Goal: Transaction & Acquisition: Purchase product/service

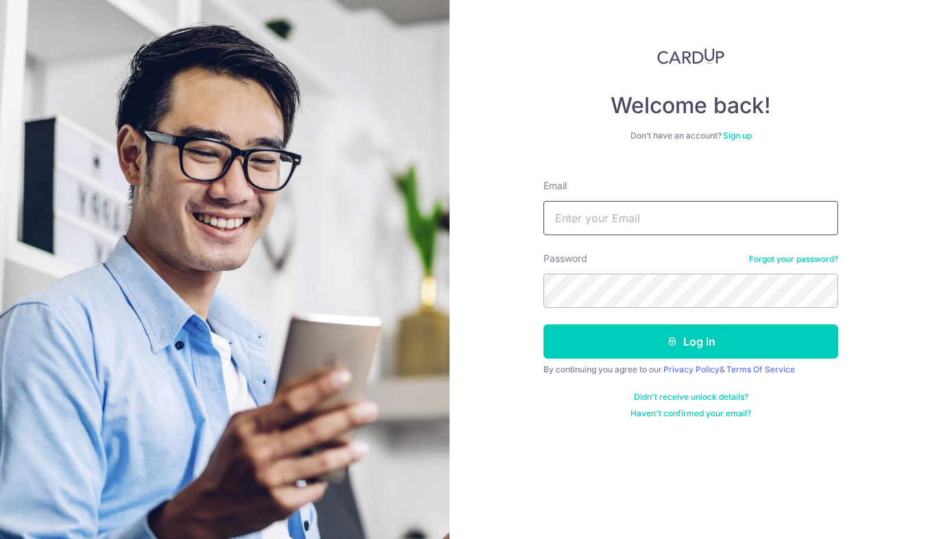
click at [600, 223] on input "Email" at bounding box center [690, 218] width 295 height 34
type input "sctbtc@yahoo.com.sg"
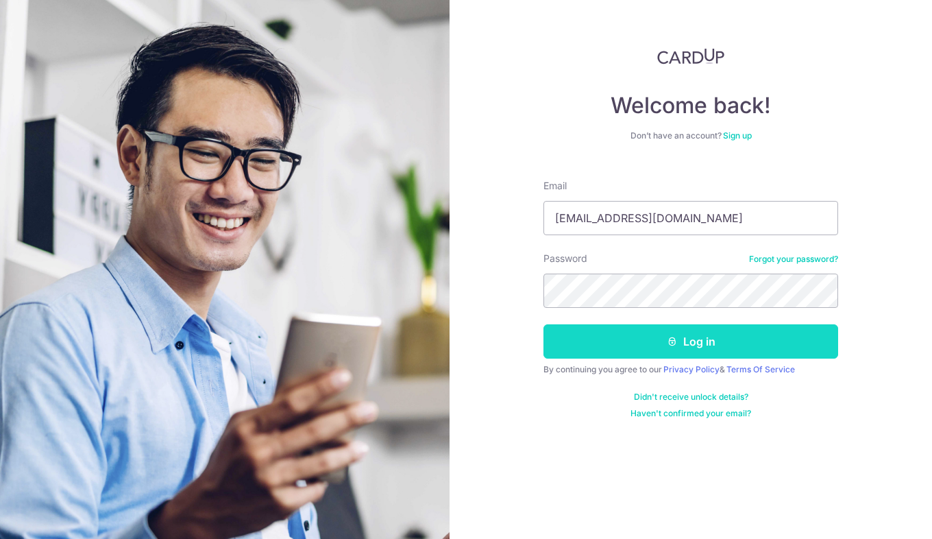
click at [724, 342] on button "Log in" at bounding box center [690, 341] width 295 height 34
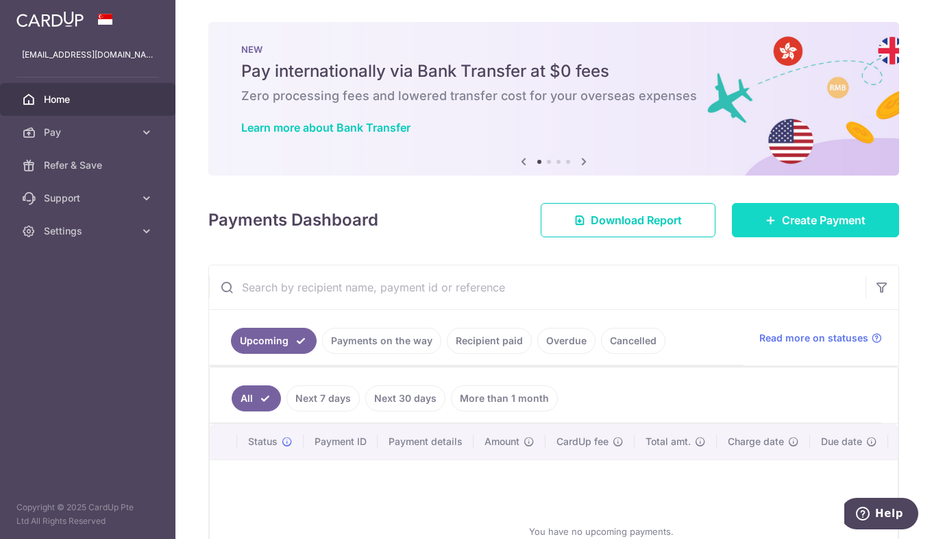
click at [837, 217] on span "Create Payment" at bounding box center [824, 220] width 84 height 16
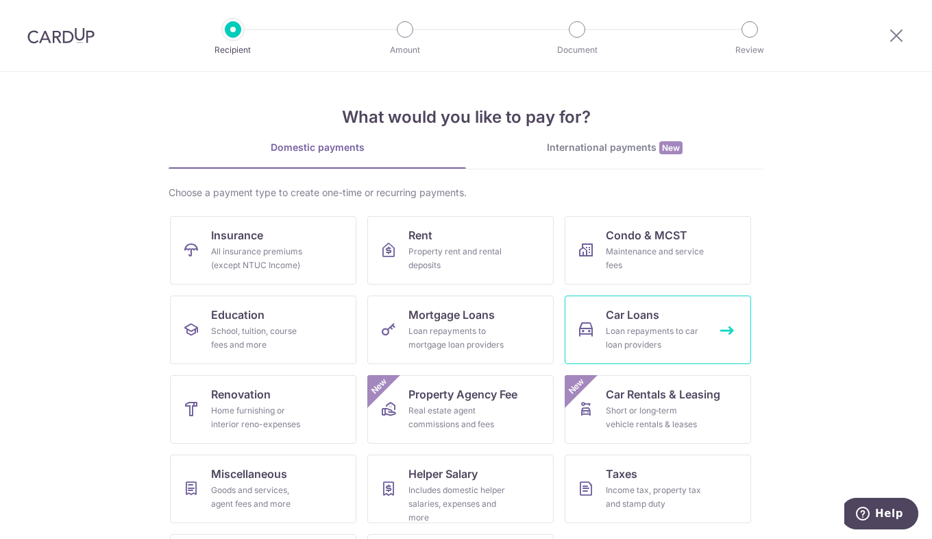
click at [627, 327] on div "Loan repayments to car loan providers" at bounding box center [655, 337] width 99 height 27
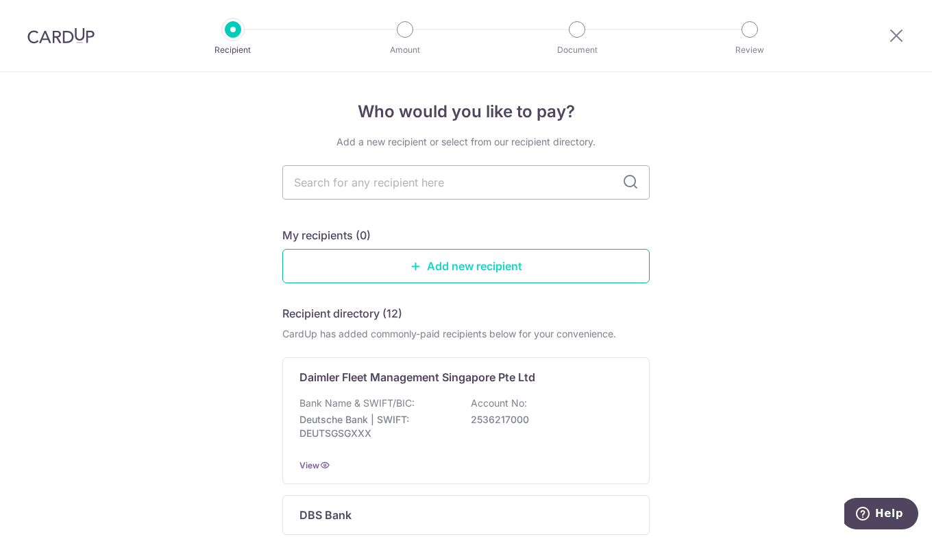
click at [434, 265] on link "Add new recipient" at bounding box center [465, 266] width 367 height 34
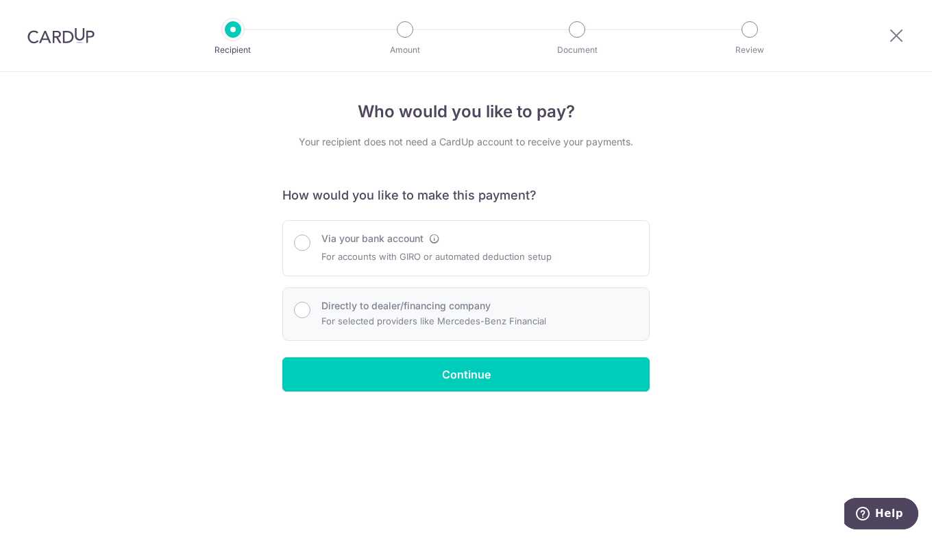
click at [434, 333] on div "Directly to dealer/financing company For selected providers like Mercedes-Benz …" at bounding box center [465, 313] width 367 height 53
radio input "true"
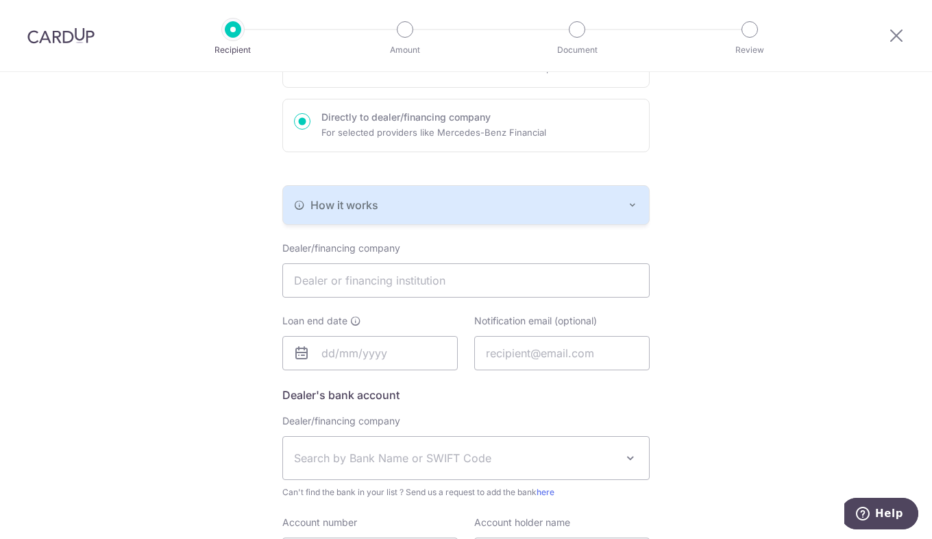
scroll to position [206, 0]
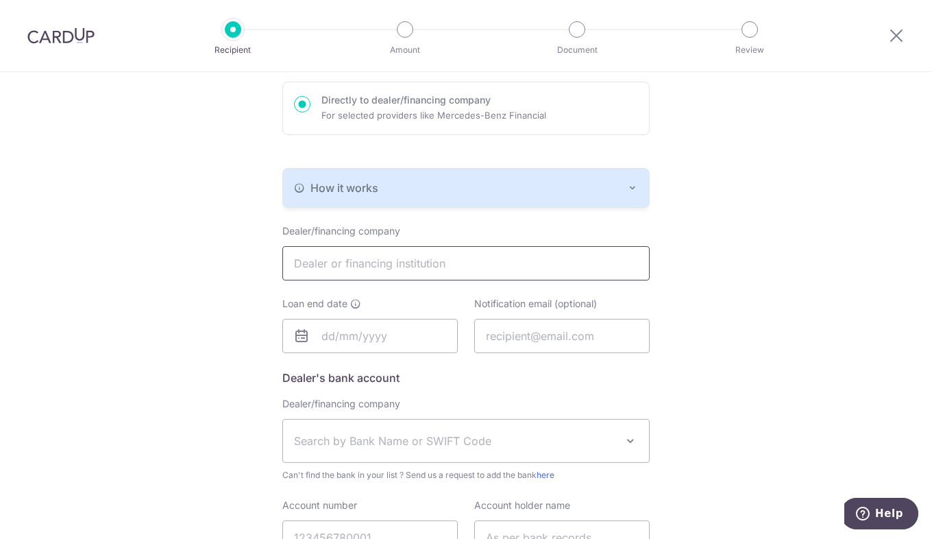
click at [454, 262] on input "text" at bounding box center [465, 263] width 367 height 34
click at [767, 288] on div "Who would you like to pay? Your recipient does not need a CardUp account to rec…" at bounding box center [466, 265] width 932 height 798
click at [510, 259] on input "text" at bounding box center [465, 263] width 367 height 34
type input "MAYBANK SINGAPORE LIMITED"
click at [743, 262] on div "Who would you like to pay? Your recipient does not need a CardUp account to rec…" at bounding box center [466, 265] width 932 height 798
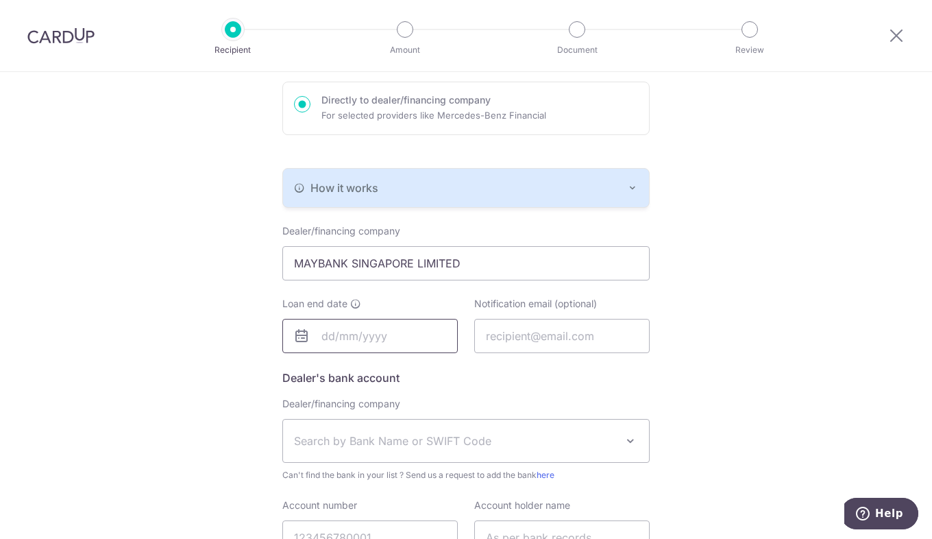
click at [364, 342] on input "text" at bounding box center [369, 336] width 175 height 34
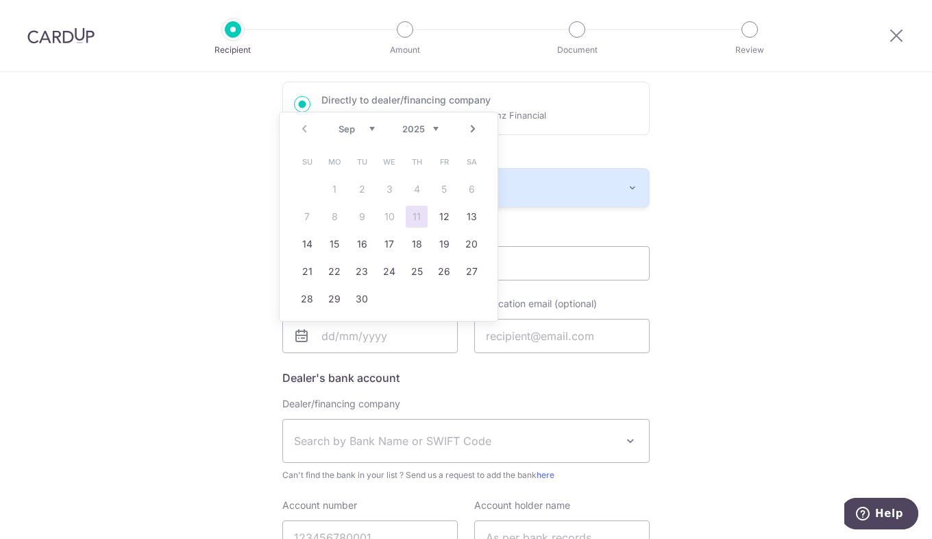
click at [436, 134] on select "2025 2026 2027 2028 2029 2030 2031 2032 2033 2034 2035" at bounding box center [420, 128] width 36 height 11
click at [389, 220] on link "8" at bounding box center [389, 217] width 22 height 22
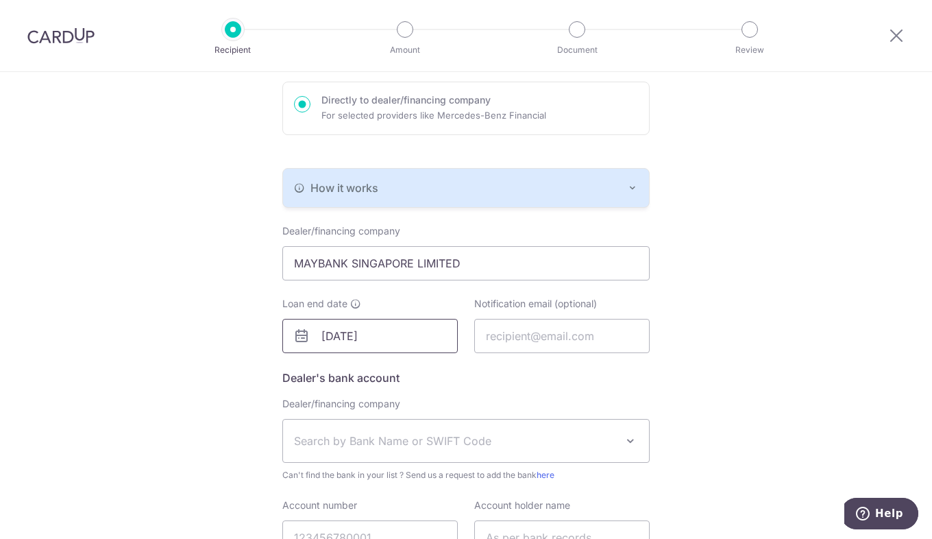
click at [396, 345] on input "08/09/2032" at bounding box center [369, 336] width 175 height 34
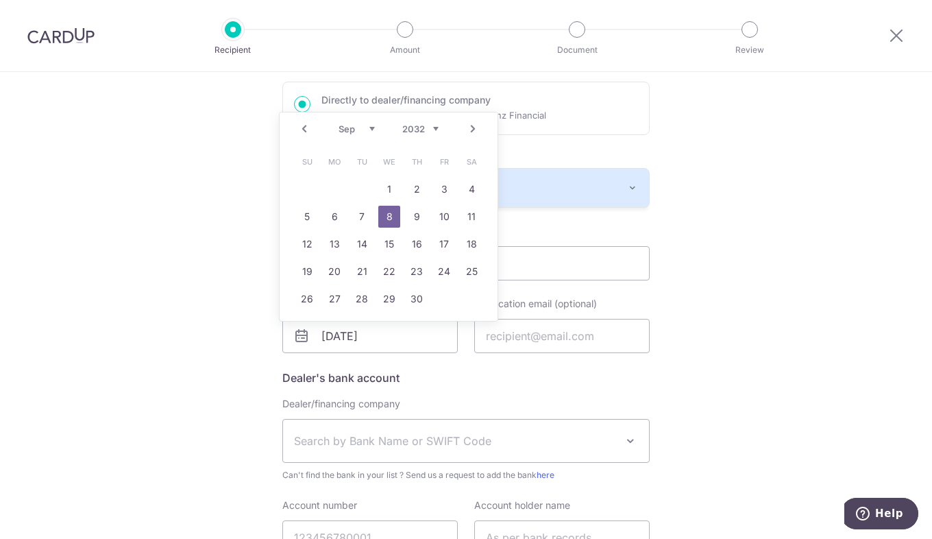
click at [372, 126] on select "Jan Feb Mar Apr May Jun Jul Aug Sep Oct Nov Dec" at bounding box center [356, 128] width 36 height 11
click at [469, 243] on link "21" at bounding box center [471, 244] width 22 height 22
type input "21/08/2032"
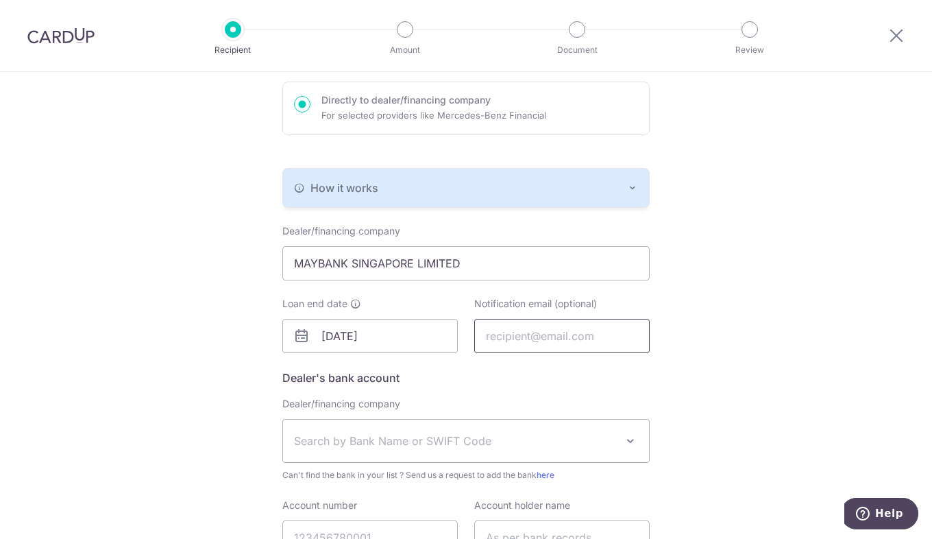
click at [547, 340] on input "text" at bounding box center [561, 336] width 175 height 34
click at [459, 440] on span "Search by Bank Name or SWIFT Code" at bounding box center [455, 440] width 322 height 16
click at [792, 342] on div "Who would you like to pay? Your recipient does not need a CardUp account to rec…" at bounding box center [466, 265] width 932 height 798
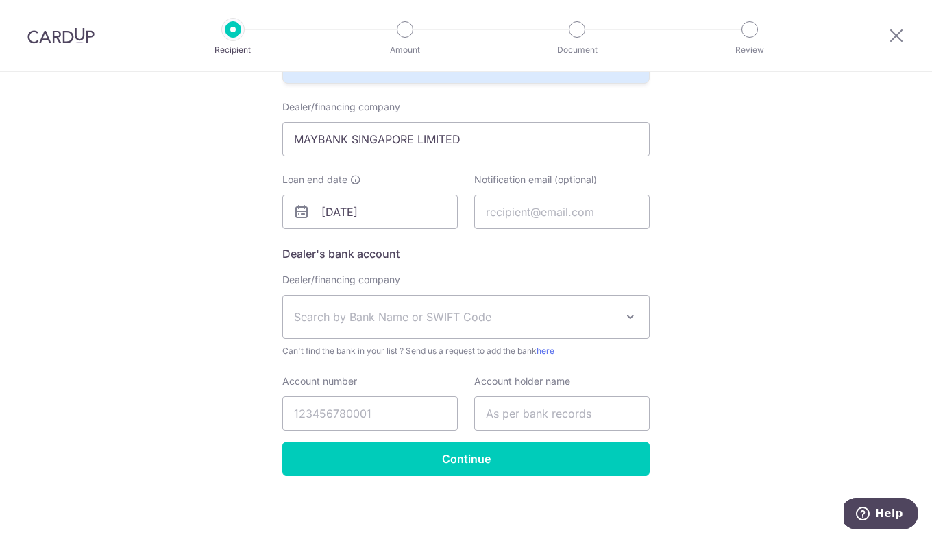
scroll to position [331, 0]
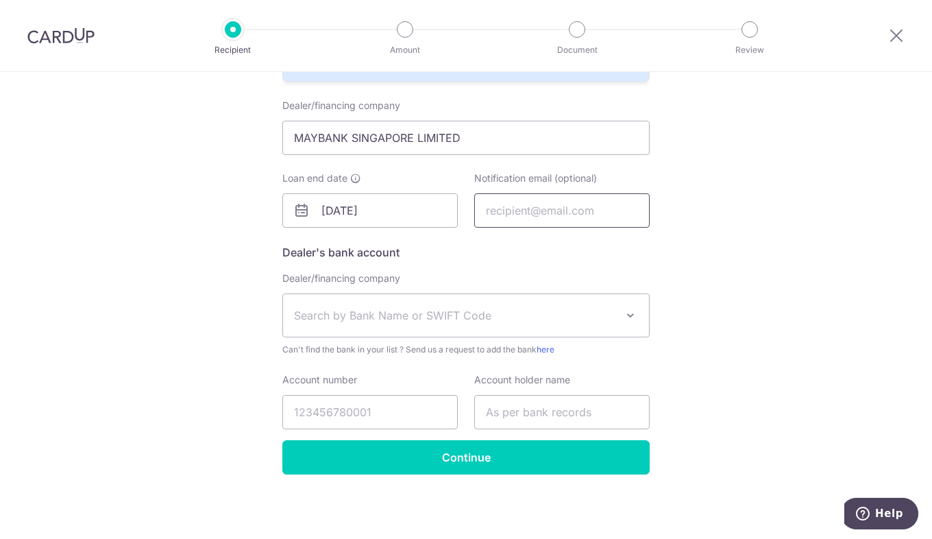
click at [580, 220] on input "text" at bounding box center [561, 210] width 175 height 34
type input "janepham8902@gmail.com"
click at [684, 268] on div "Who would you like to pay? Your recipient does not need a CardUp account to rec…" at bounding box center [466, 140] width 932 height 798
click at [632, 318] on span at bounding box center [630, 315] width 16 height 16
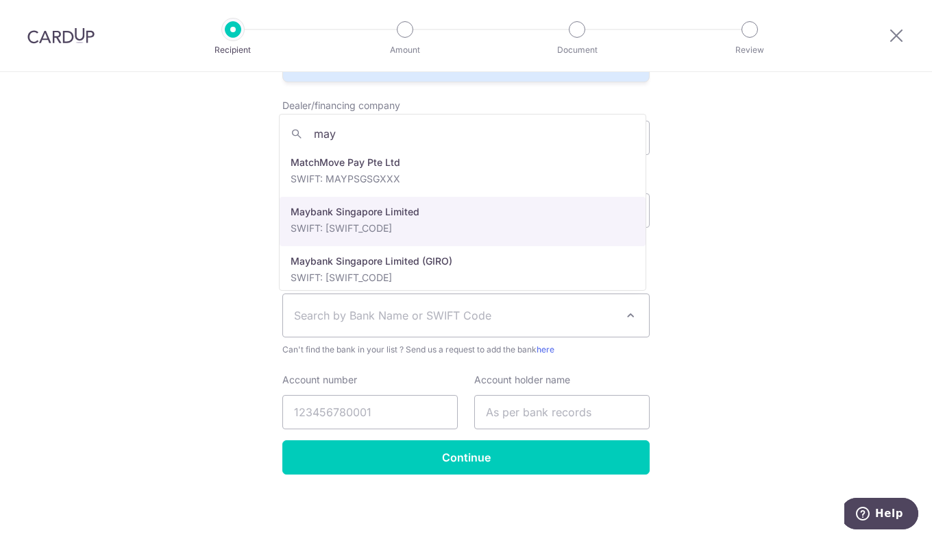
type input "may"
select select "10"
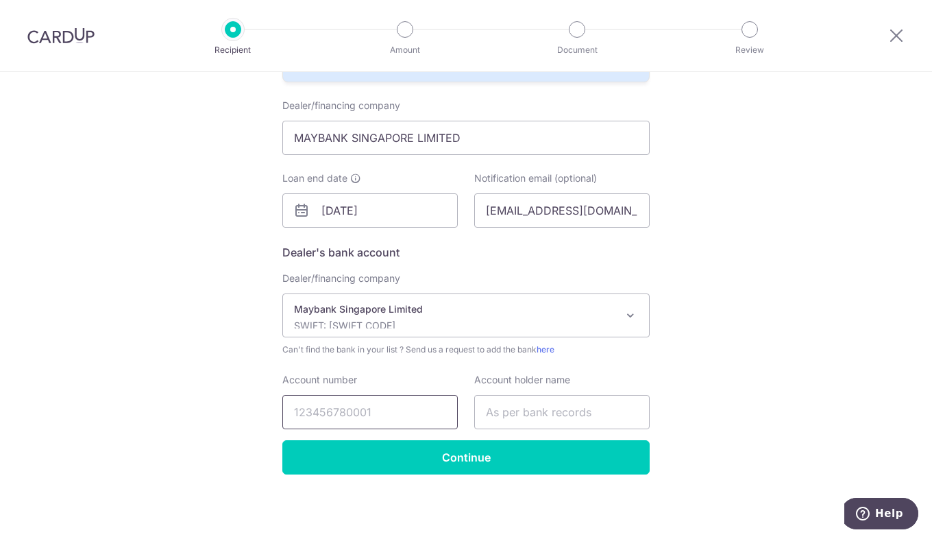
click at [411, 401] on input "Account number" at bounding box center [369, 412] width 175 height 34
type input "44337879748"
click at [601, 412] on input "text" at bounding box center [561, 412] width 175 height 34
click at [512, 420] on input "text" at bounding box center [561, 412] width 175 height 34
click at [811, 427] on div "Who would you like to pay? Your recipient does not need a CardUp account to rec…" at bounding box center [466, 140] width 932 height 798
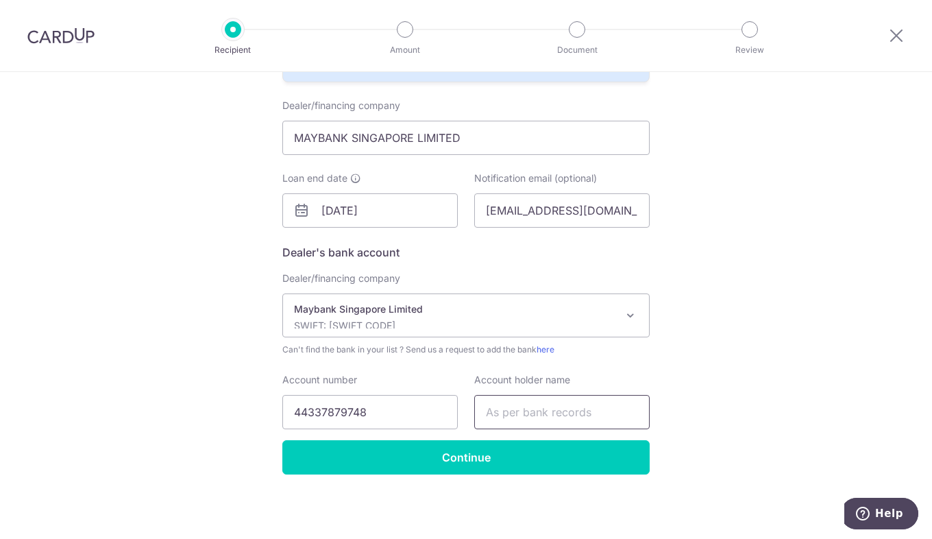
click at [595, 420] on input "text" at bounding box center [561, 412] width 175 height 34
type input "TEO WEI MENG"
click at [751, 359] on div "Who would you like to pay? Your recipient does not need a CardUp account to rec…" at bounding box center [466, 140] width 932 height 798
drag, startPoint x: 589, startPoint y: 408, endPoint x: 544, endPoint y: 417, distance: 46.1
click at [544, 417] on input "TEO WEI MENG" at bounding box center [561, 412] width 175 height 34
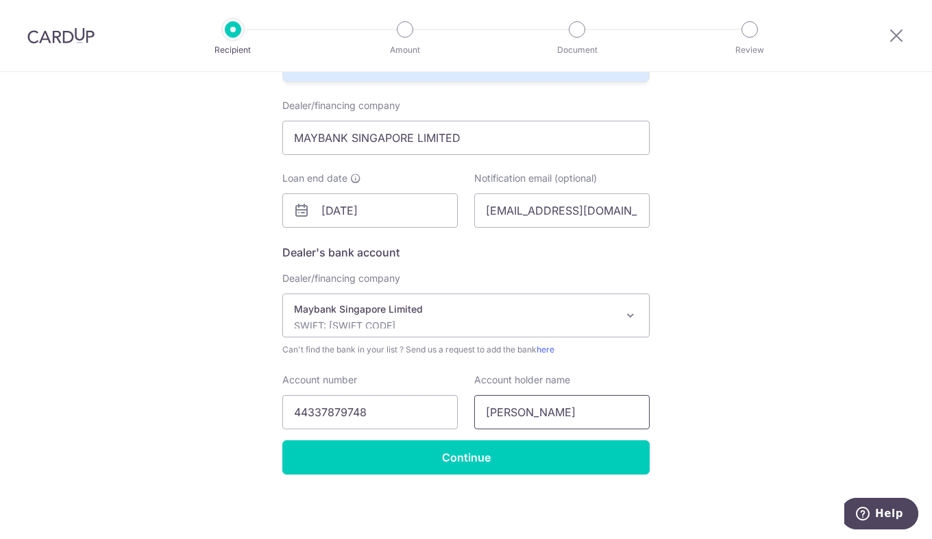
drag, startPoint x: 434, startPoint y: 420, endPoint x: 584, endPoint y: 421, distance: 150.7
click at [584, 421] on input "TEO WEI MENG" at bounding box center [561, 412] width 175 height 34
click at [746, 348] on div "Who would you like to pay? Your recipient does not need a CardUp account to rec…" at bounding box center [466, 140] width 932 height 798
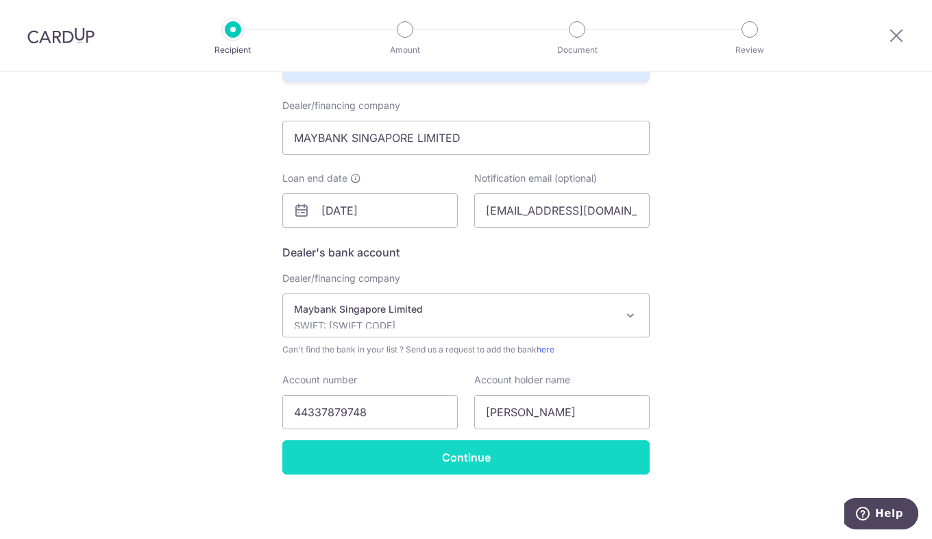
click at [465, 458] on input "Continue" at bounding box center [465, 457] width 367 height 34
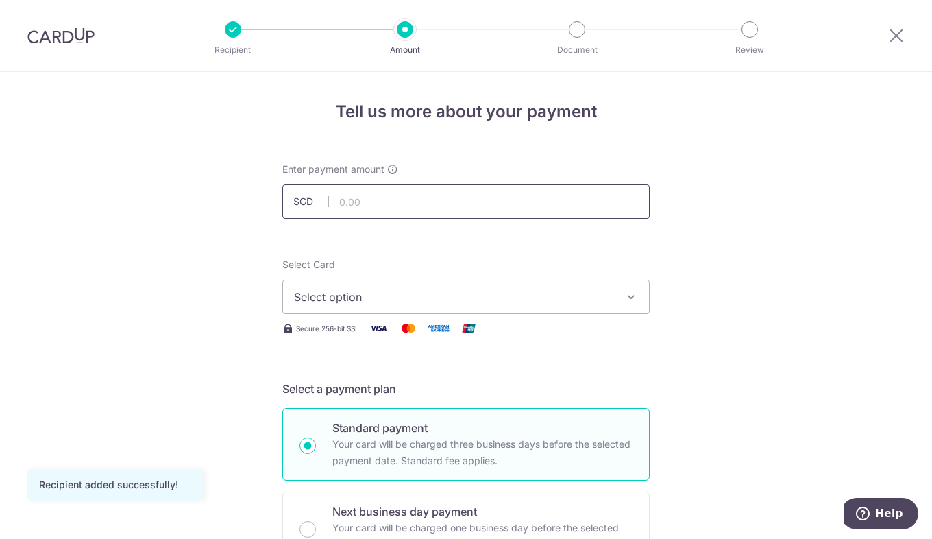
click at [441, 200] on input "text" at bounding box center [465, 201] width 367 height 34
type input "1,059.00"
click at [530, 298] on span "Select option" at bounding box center [453, 296] width 319 height 16
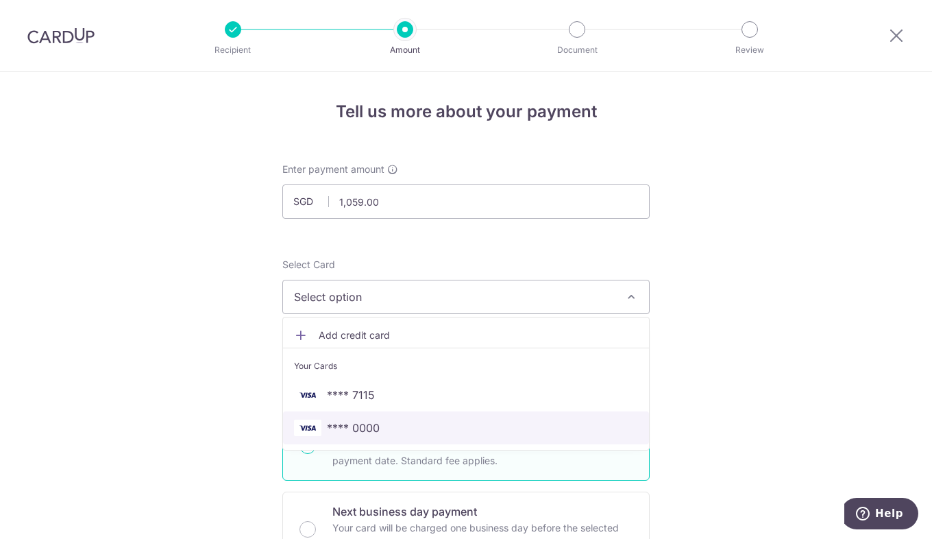
click at [452, 434] on span "**** 0000" at bounding box center [466, 427] width 344 height 16
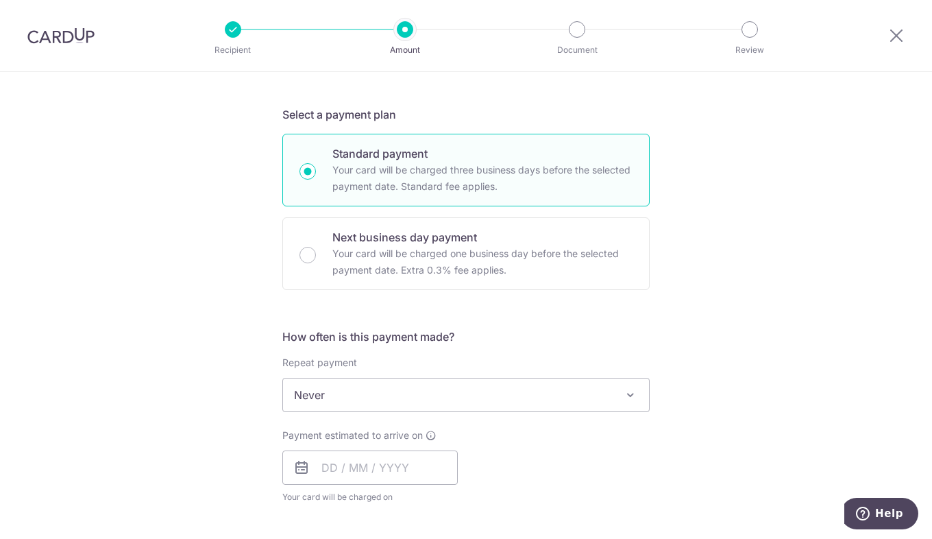
scroll to position [343, 0]
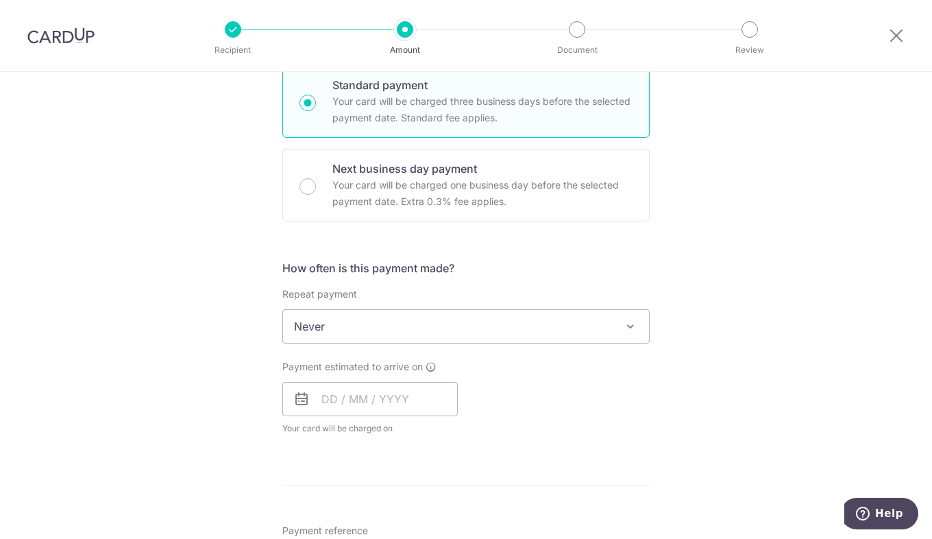
click at [483, 330] on span "Never" at bounding box center [466, 326] width 366 height 33
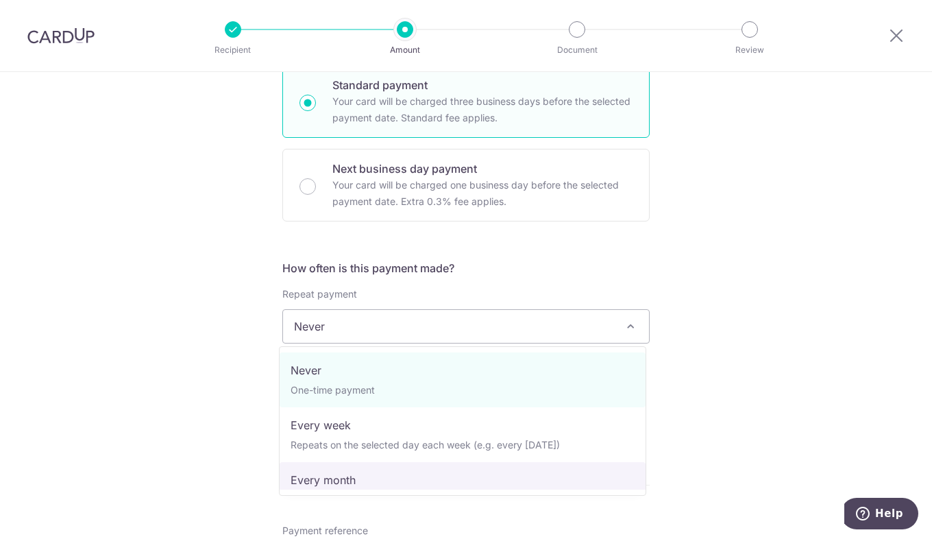
select select "3"
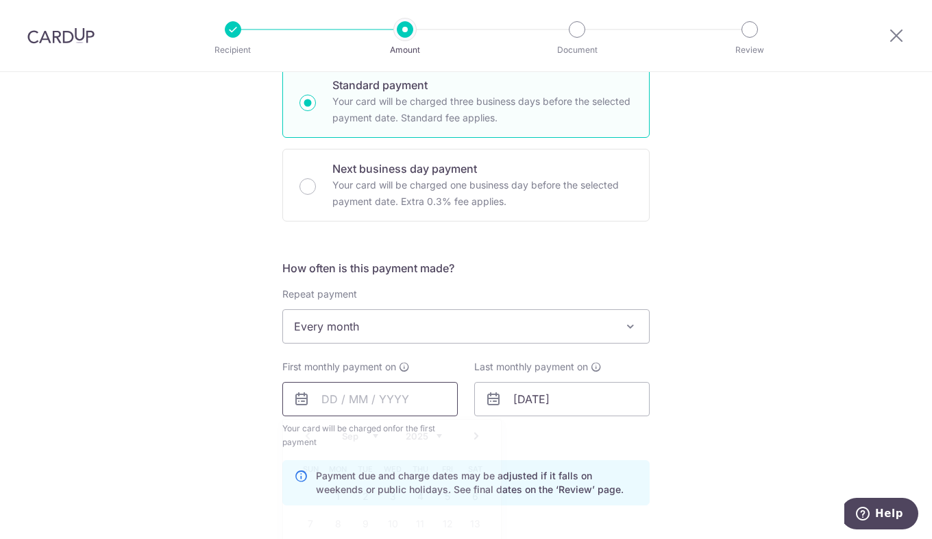
click at [398, 401] on input "text" at bounding box center [369, 399] width 175 height 34
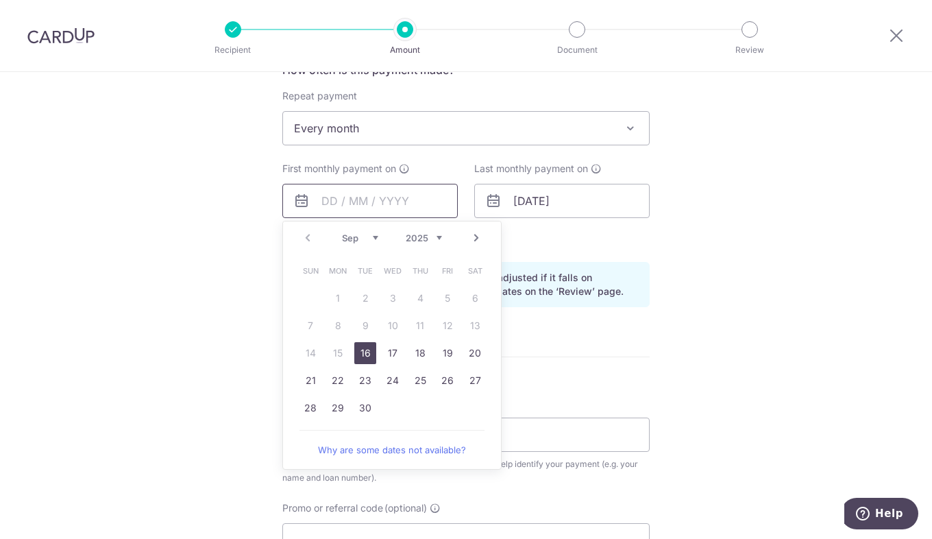
scroll to position [548, 0]
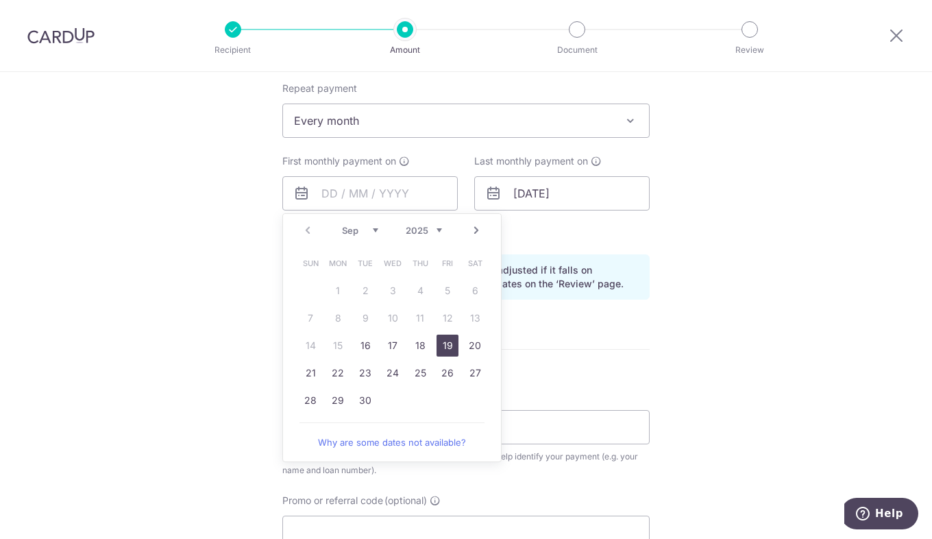
click at [441, 343] on link "19" at bounding box center [447, 345] width 22 height 22
type input "19/09/2025"
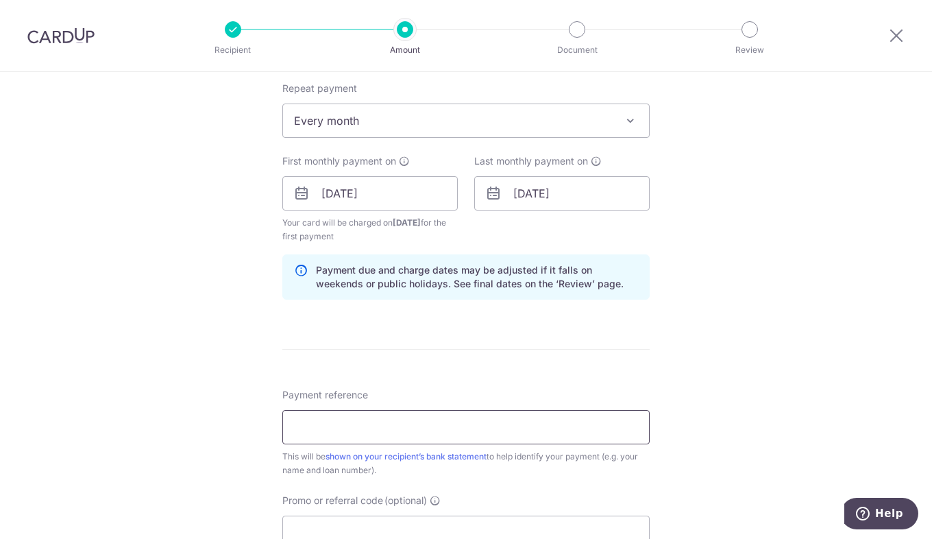
click at [458, 433] on input "Payment reference" at bounding box center [465, 427] width 367 height 34
type input "a"
type input "AFS/2025/015122"
click at [861, 324] on div "Tell us more about your payment Enter payment amount SGD 1,059.00 1059.00 Recip…" at bounding box center [466, 178] width 932 height 1309
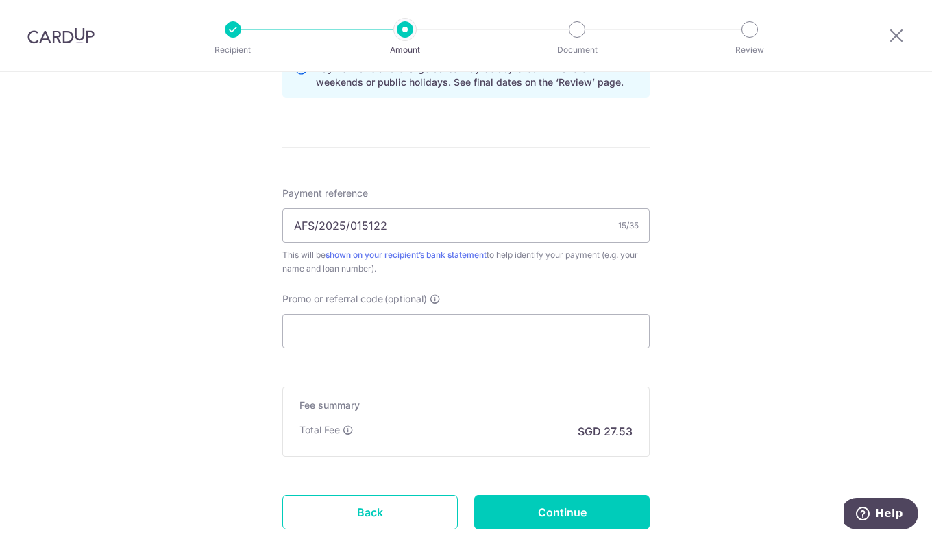
scroll to position [754, 0]
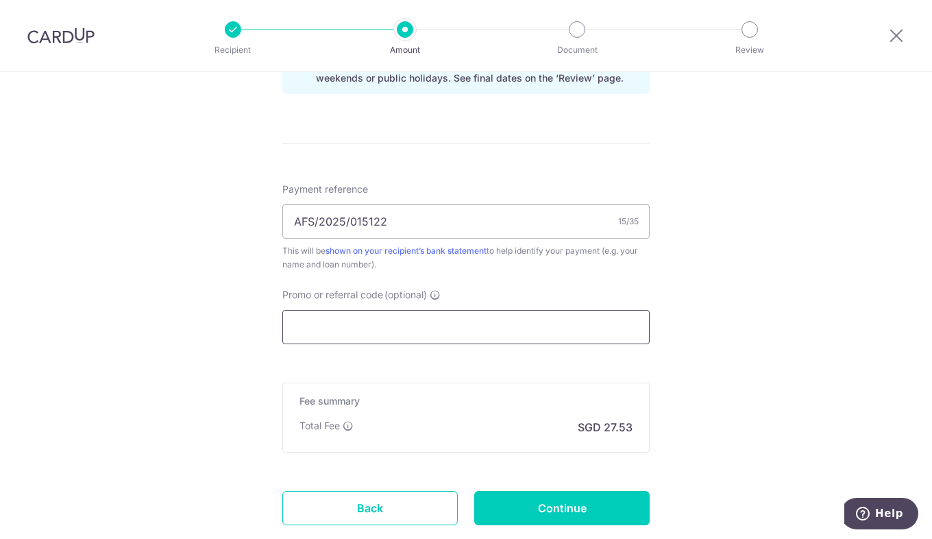
click at [557, 325] on input "Promo or referral code (optional)" at bounding box center [465, 327] width 367 height 34
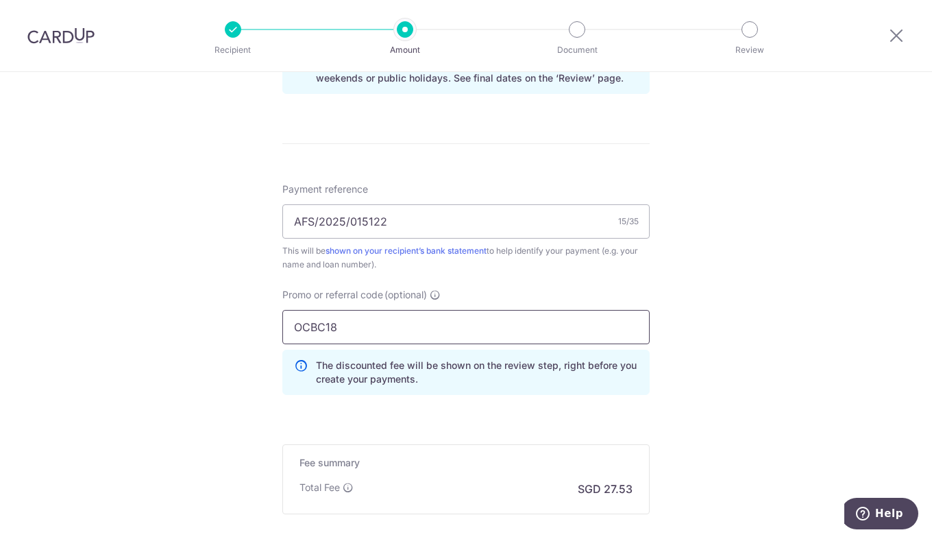
type input "OCBC18"
click at [869, 258] on div "Tell us more about your payment Enter payment amount SGD 1,059.00 1059.00 Recip…" at bounding box center [466, 3] width 932 height 1371
click at [419, 217] on input "AFS/2025/015122" at bounding box center [465, 221] width 367 height 34
type input "AFS/2025/015122_SLB3984M"
click at [743, 221] on div "Tell us more about your payment Enter payment amount SGD 1,059.00 1059.00 Recip…" at bounding box center [466, 3] width 932 height 1371
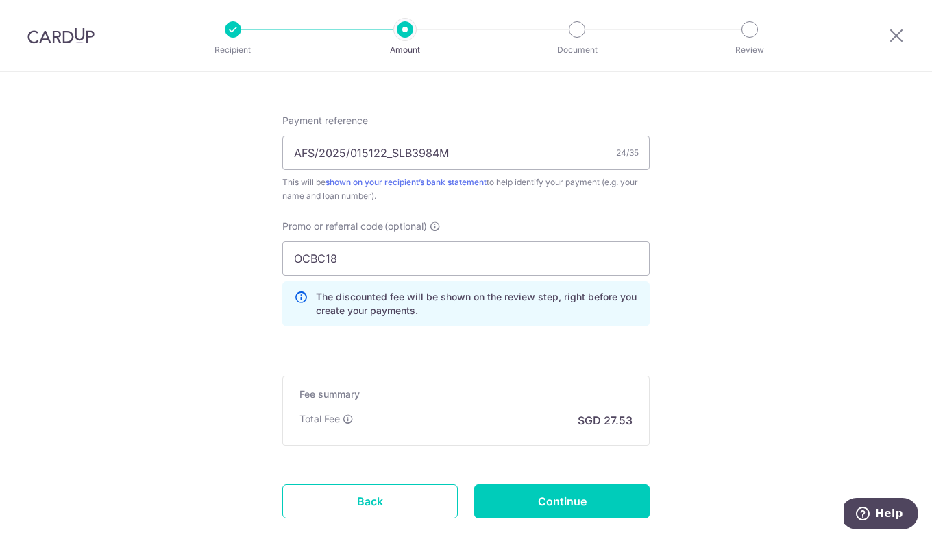
scroll to position [891, 0]
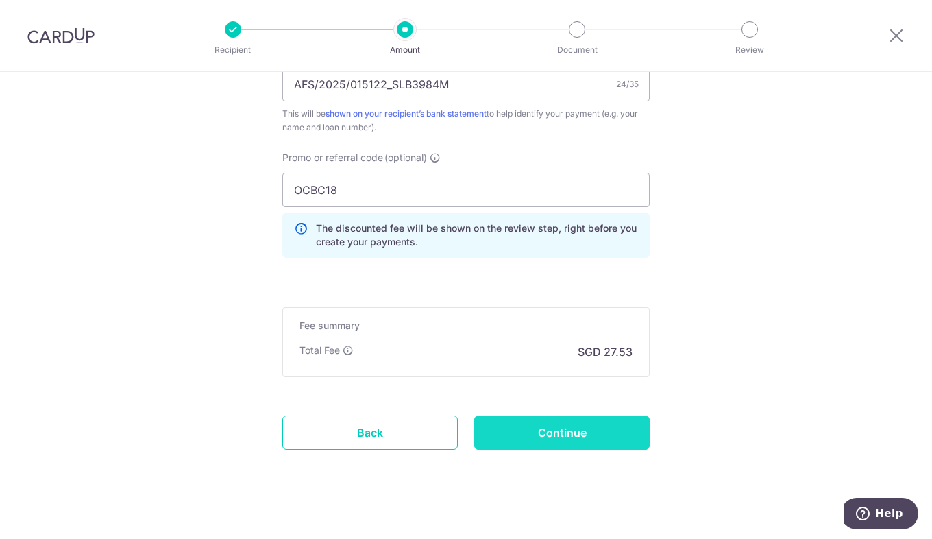
click at [515, 425] on input "Continue" at bounding box center [561, 432] width 175 height 34
type input "Create Schedule"
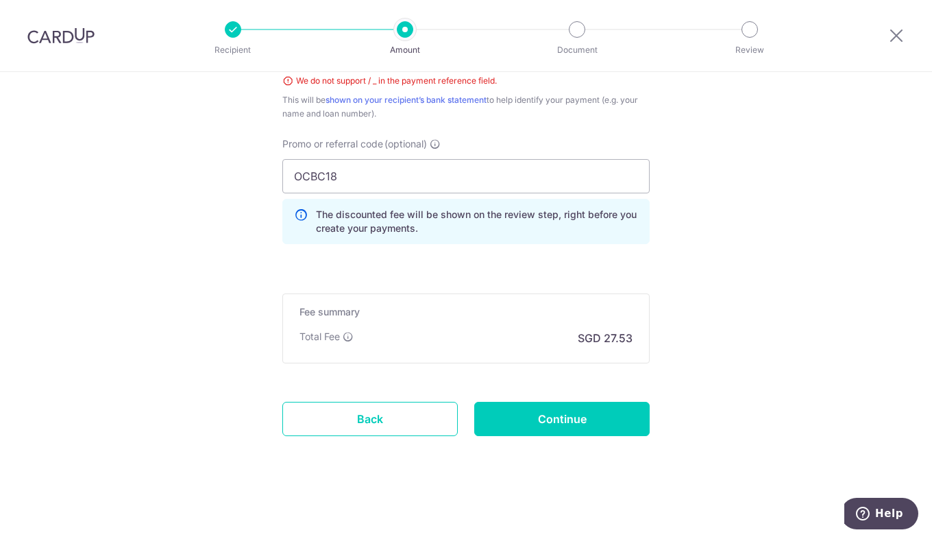
scroll to position [648, 0]
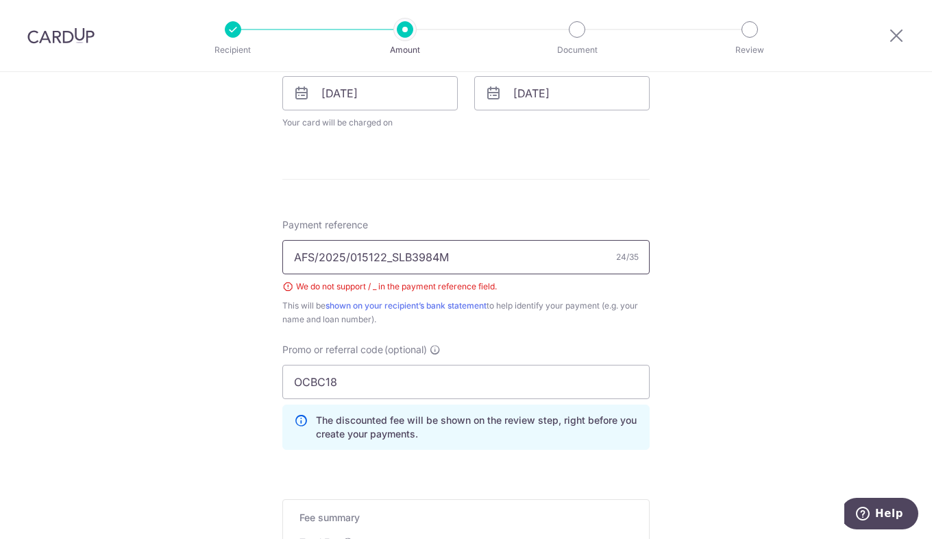
click at [388, 259] on input "AFS/2025/015122_SLB3984M" at bounding box center [465, 257] width 367 height 34
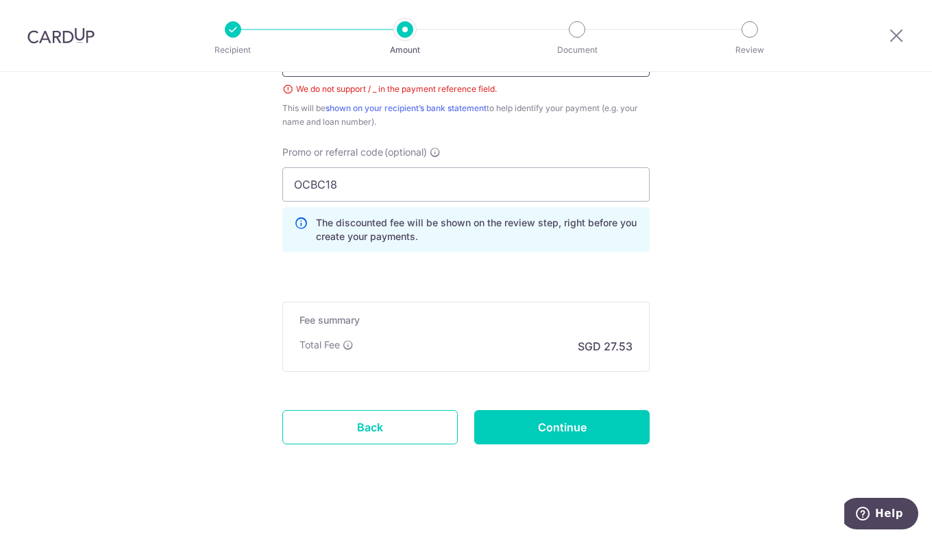
scroll to position [854, 0]
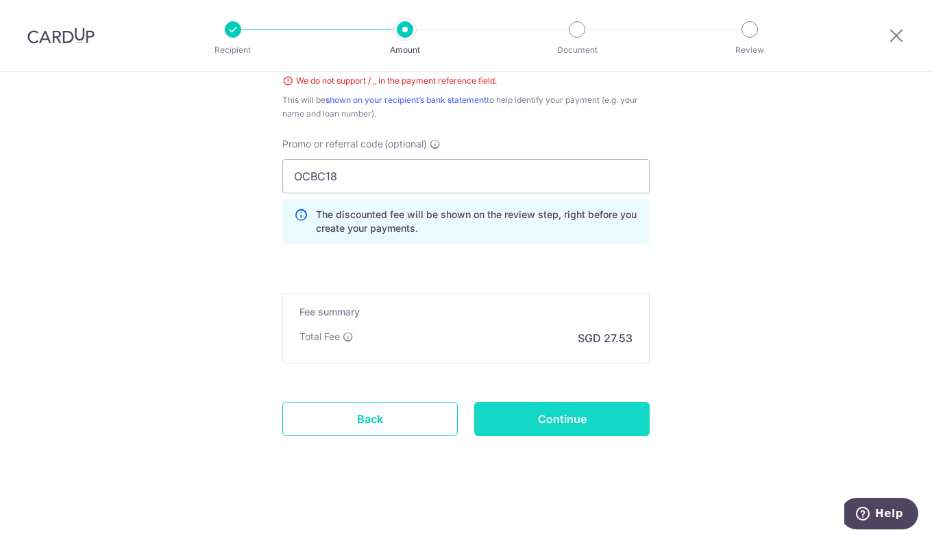
type input "44337879748 - SLB3984M"
click at [558, 423] on input "Continue" at bounding box center [561, 419] width 175 height 34
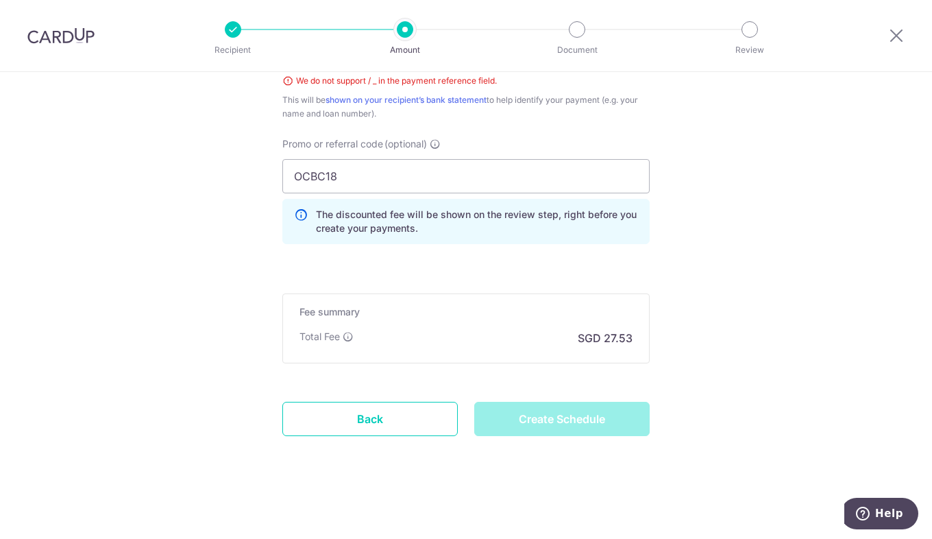
type input "Create Schedule"
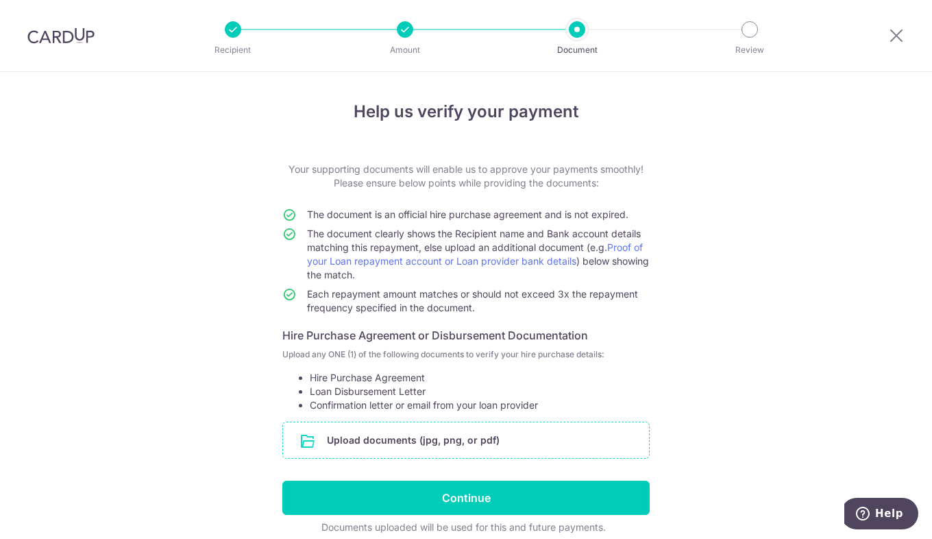
click at [482, 443] on input "file" at bounding box center [466, 440] width 366 height 36
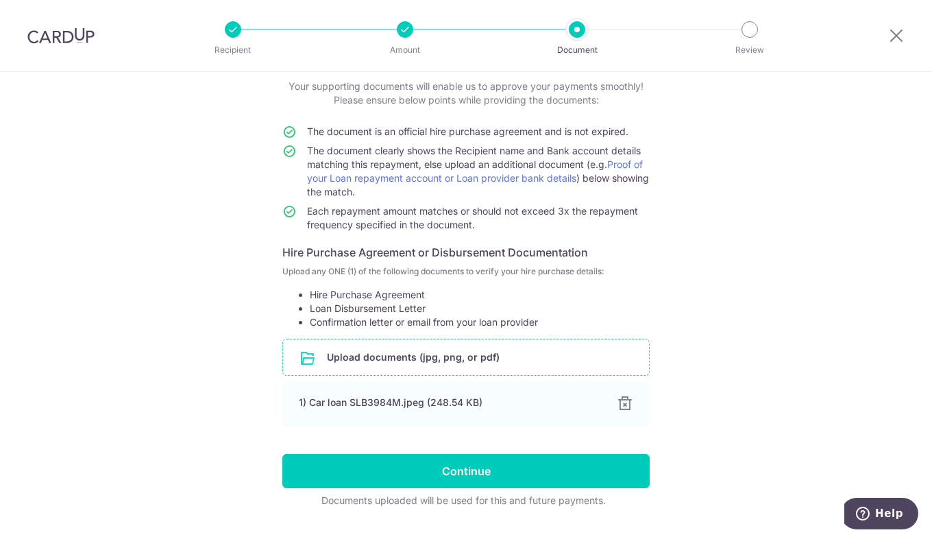
scroll to position [116, 0]
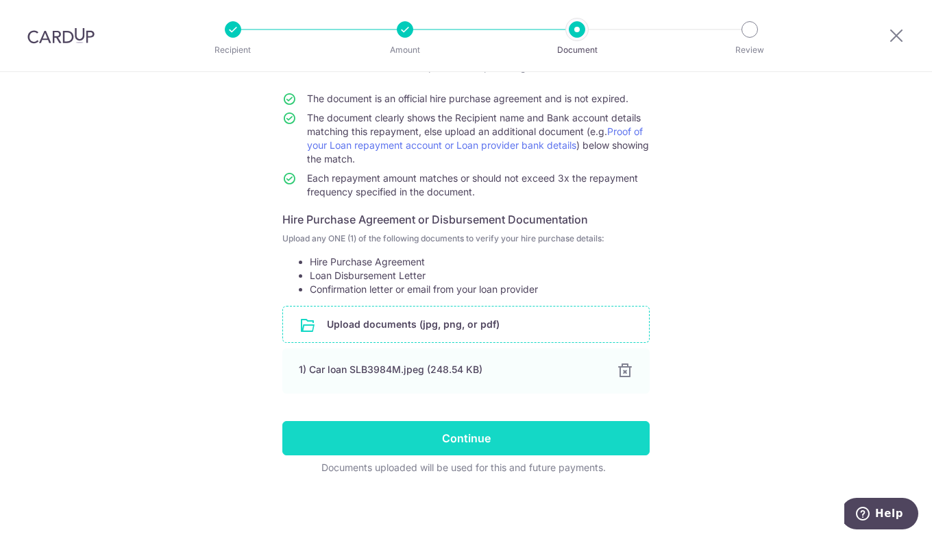
click at [453, 439] on input "Continue" at bounding box center [465, 438] width 367 height 34
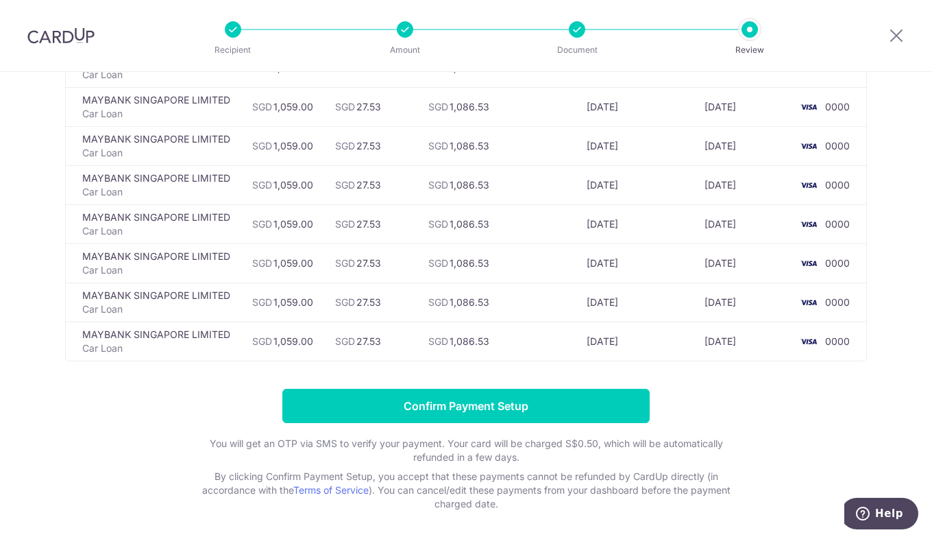
scroll to position [3199, 0]
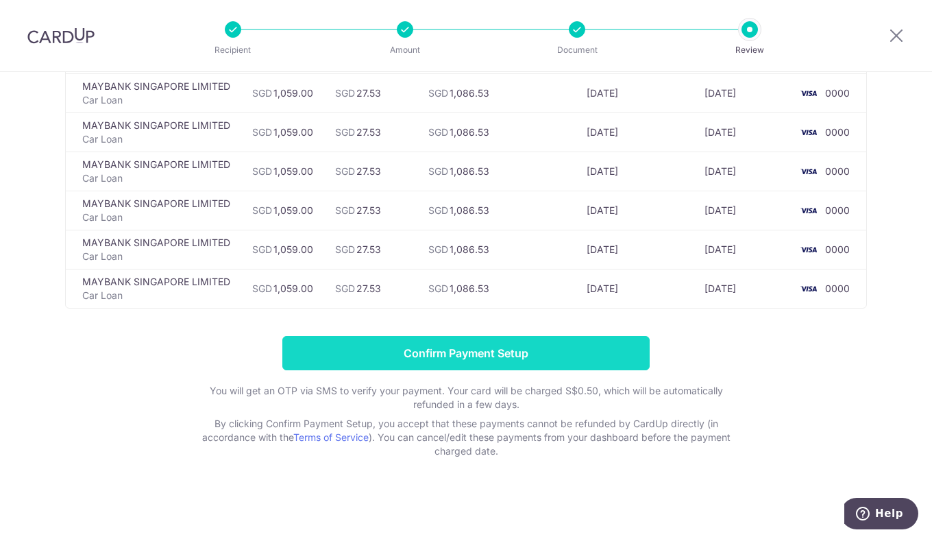
click at [486, 356] on input "Confirm Payment Setup" at bounding box center [465, 353] width 367 height 34
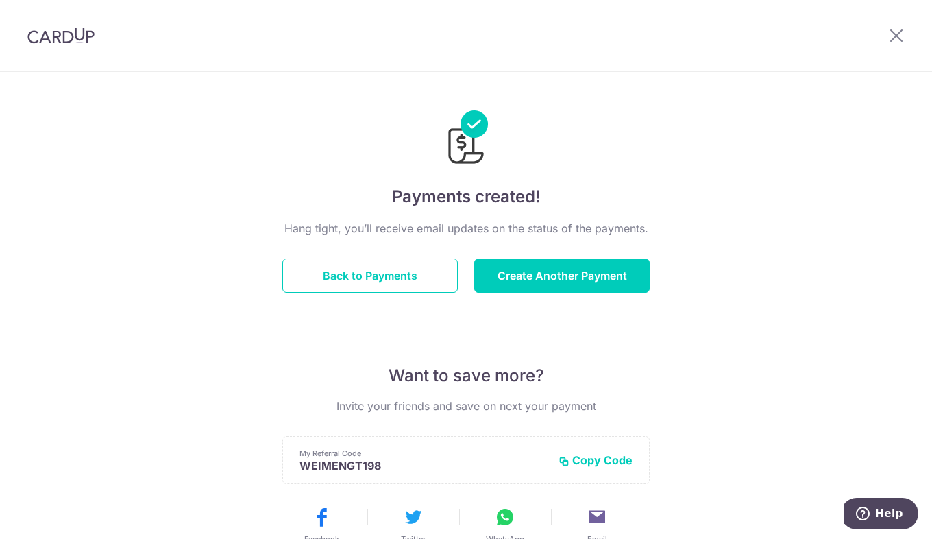
click at [173, 358] on div "Payments created! Hang tight, you’ll receive email updates on the status of the…" at bounding box center [466, 438] width 932 height 732
click at [341, 282] on button "Back to Payments" at bounding box center [369, 275] width 175 height 34
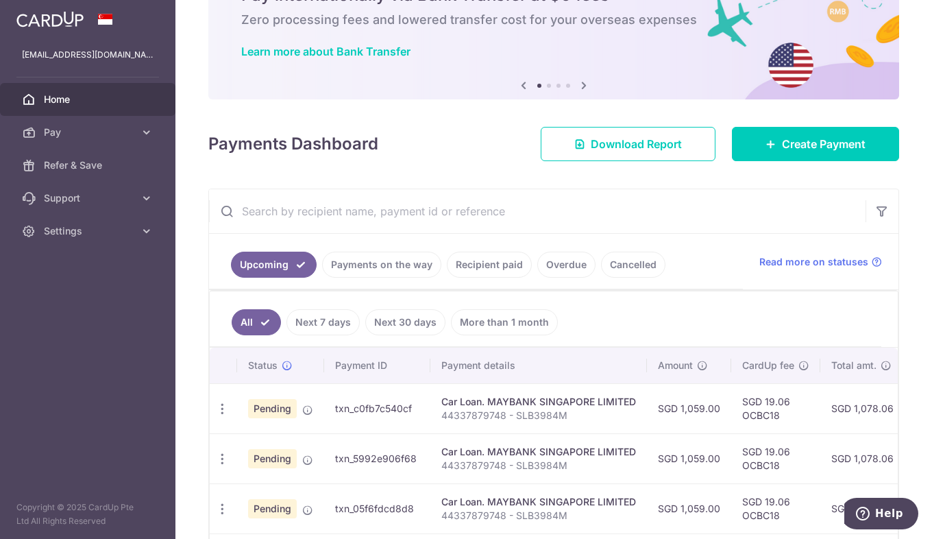
scroll to position [206, 0]
